Goal: Task Accomplishment & Management: Manage account settings

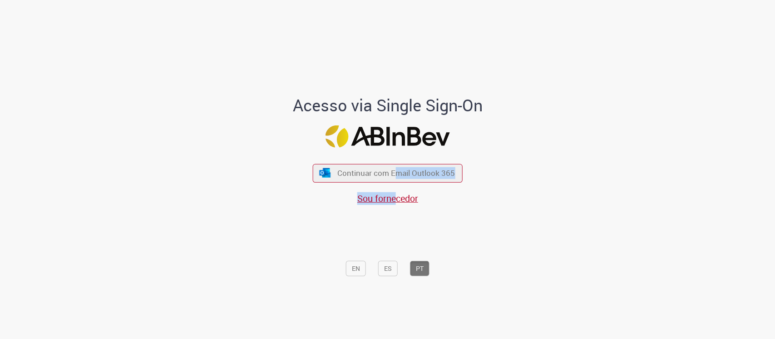
click at [397, 171] on span "Continuar com Email Outlook 365" at bounding box center [396, 172] width 118 height 10
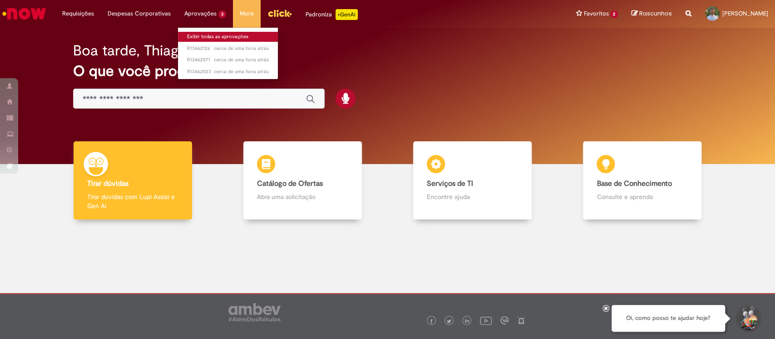
click at [206, 40] on link "Exibir todas as aprovações" at bounding box center [228, 37] width 100 height 10
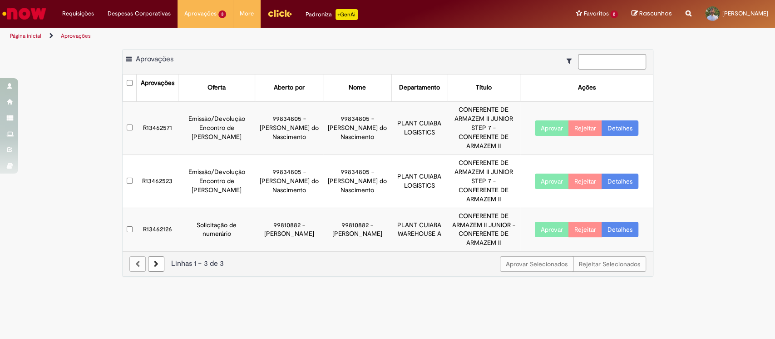
click at [527, 124] on button "Aprovar" at bounding box center [552, 127] width 34 height 15
click at [527, 173] on button "Aprovar" at bounding box center [552, 180] width 34 height 15
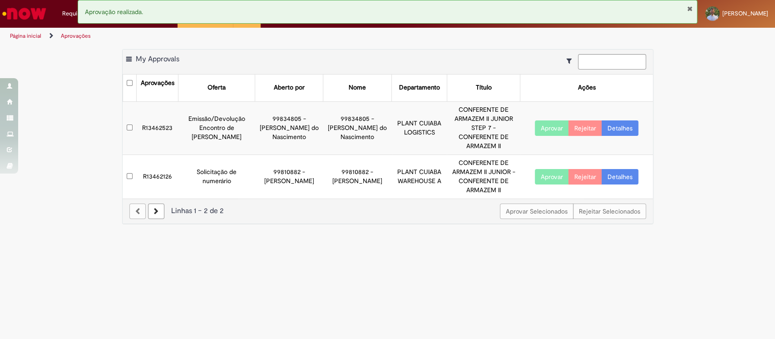
click at [527, 169] on button "Aprovar" at bounding box center [552, 176] width 34 height 15
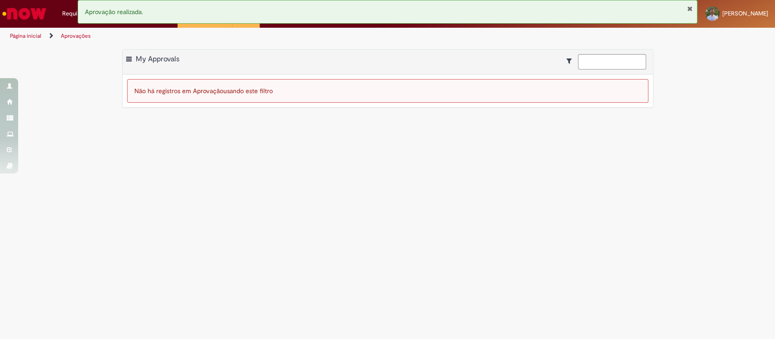
click at [527, 118] on main "Aprovações Exportar como PDF Exportar como Excel Exportar como CSV My Approvals…" at bounding box center [387, 191] width 775 height 294
